Goal: Information Seeking & Learning: Find specific page/section

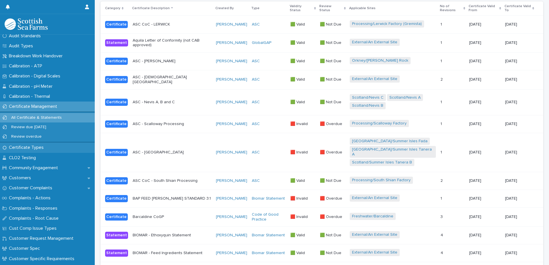
scroll to position [230, 0]
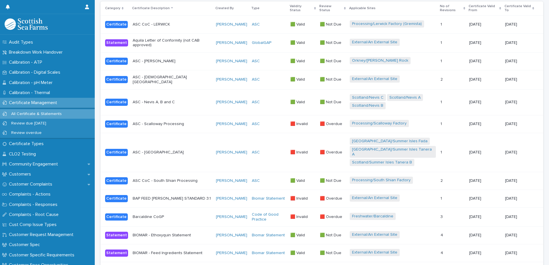
drag, startPoint x: 47, startPoint y: 103, endPoint x: 50, endPoint y: 102, distance: 3.0
click at [47, 103] on p "Certificate Management" at bounding box center [34, 102] width 55 height 5
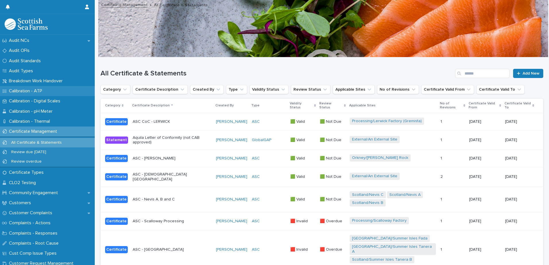
scroll to position [144, 0]
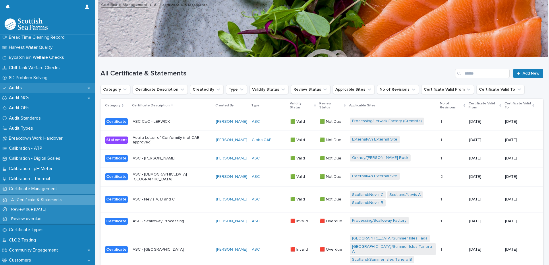
click at [13, 85] on div "Audits" at bounding box center [47, 88] width 95 height 10
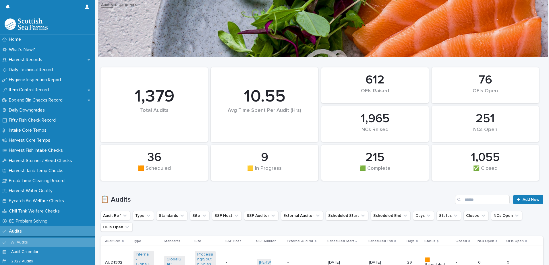
scroll to position [86, 0]
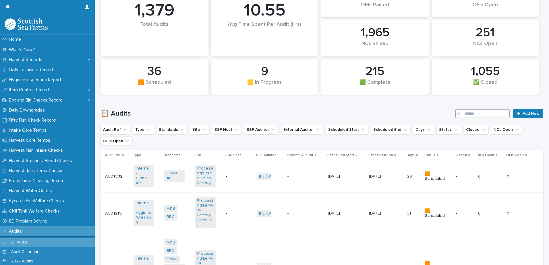
click at [468, 114] on input "Search" at bounding box center [482, 113] width 55 height 9
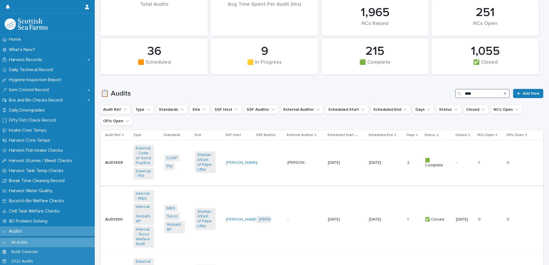
scroll to position [115, 0]
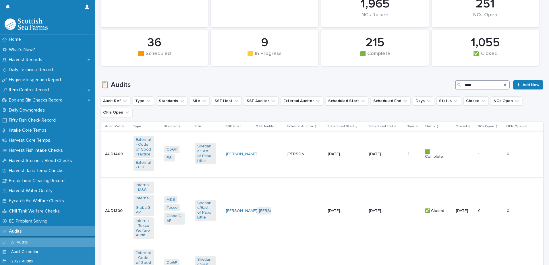
type input "****"
click at [277, 154] on div "-" at bounding box center [270, 154] width 26 height 9
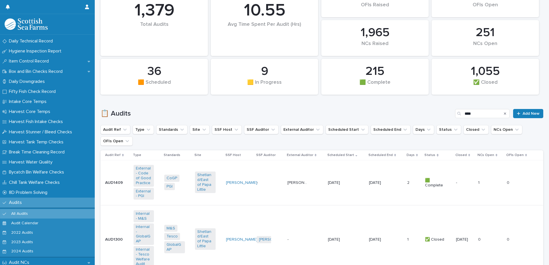
scroll to position [29, 0]
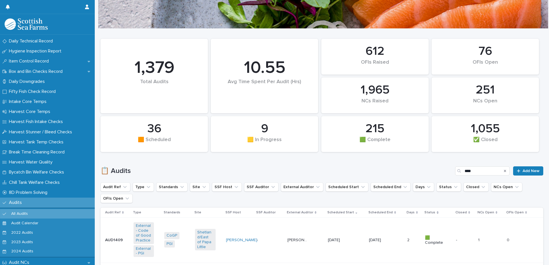
drag, startPoint x: 502, startPoint y: 172, endPoint x: 472, endPoint y: 153, distance: 35.0
click at [504, 172] on icon "Search" at bounding box center [505, 171] width 2 height 2
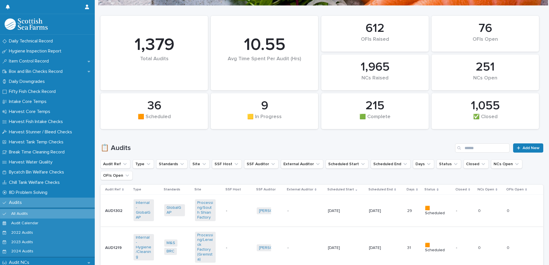
scroll to position [115, 0]
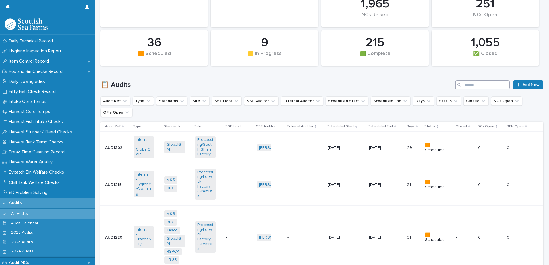
click at [463, 82] on input "Search" at bounding box center [482, 84] width 55 height 9
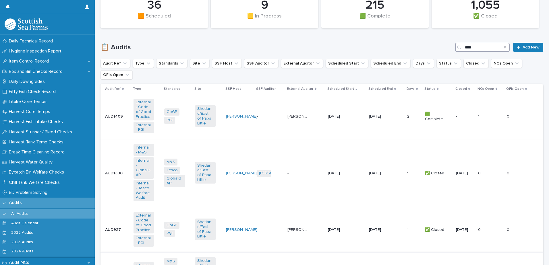
scroll to position [144, 0]
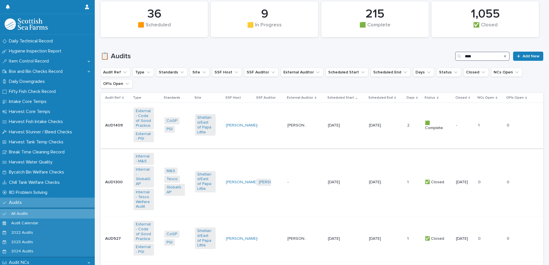
type input "****"
click at [269, 121] on td "-" at bounding box center [269, 125] width 31 height 45
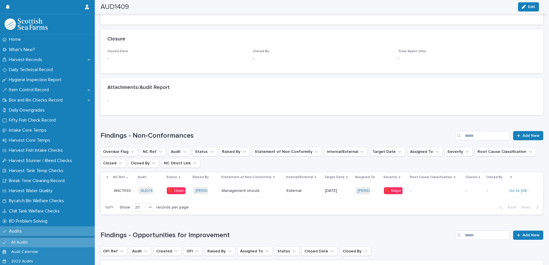
scroll to position [402, 0]
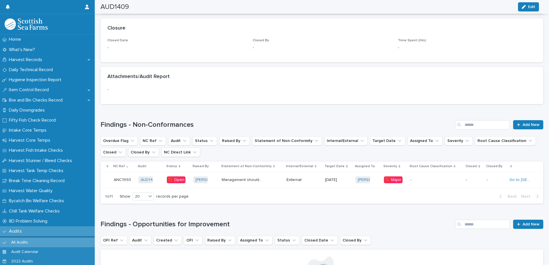
click at [245, 178] on p "Management should be able to demonstrate mass balance & traceability" - Any sig…" at bounding box center [243, 180] width 42 height 6
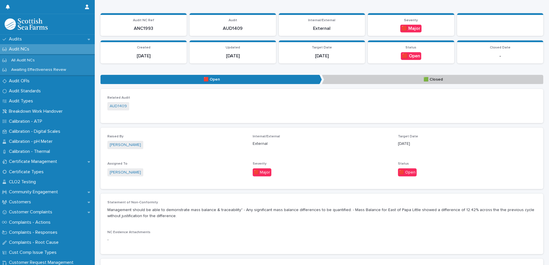
scroll to position [201, 0]
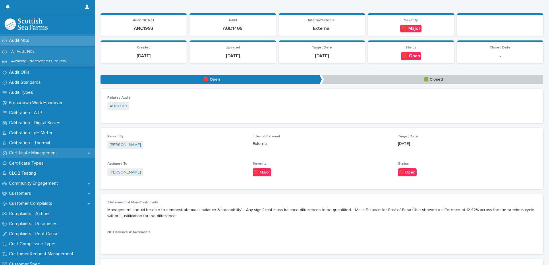
click at [40, 153] on p "Certificate Management" at bounding box center [34, 152] width 55 height 5
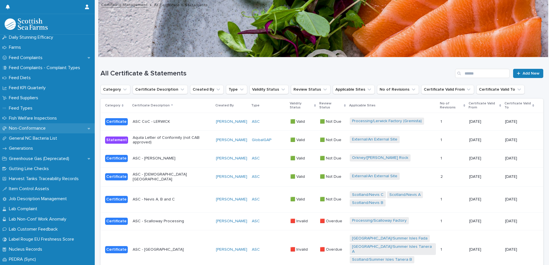
scroll to position [488, 0]
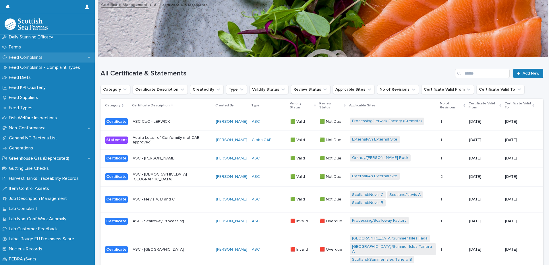
click at [40, 56] on p "Feed Complaints" at bounding box center [27, 57] width 40 height 5
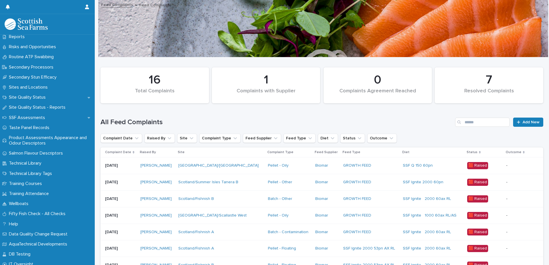
scroll to position [837, 0]
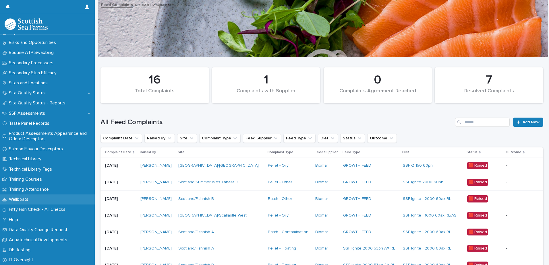
click at [25, 198] on p "Wellboats" at bounding box center [20, 199] width 26 height 5
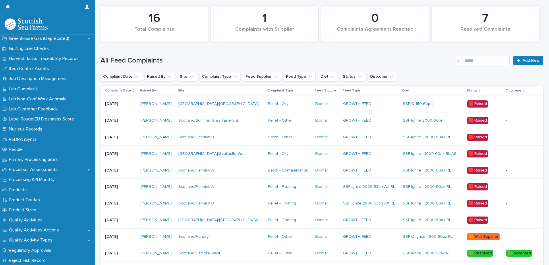
scroll to position [603, 0]
